Goal: Task Accomplishment & Management: Manage account settings

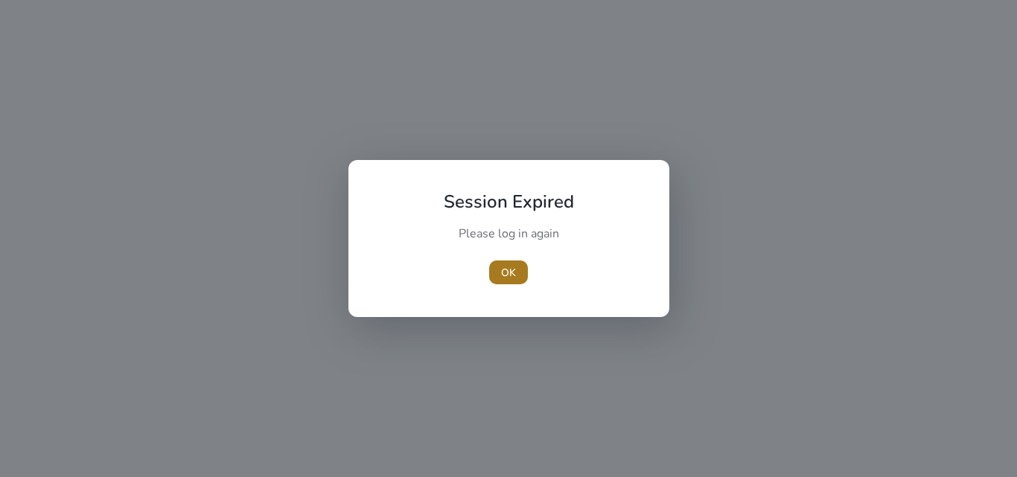
click at [501, 278] on span "OK" at bounding box center [508, 273] width 15 height 16
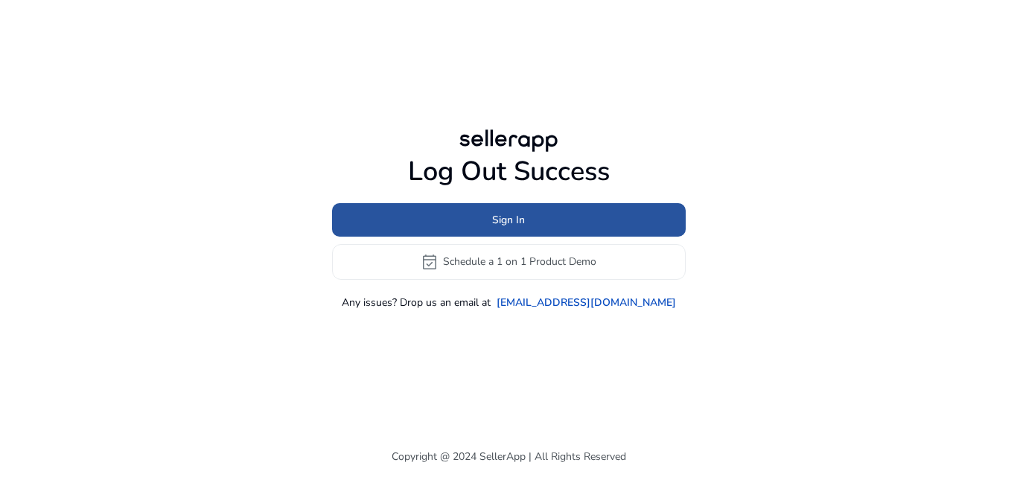
click at [504, 230] on span at bounding box center [509, 220] width 354 height 36
click at [485, 220] on span at bounding box center [509, 220] width 354 height 36
click at [487, 218] on span at bounding box center [509, 220] width 354 height 36
